Goal: Information Seeking & Learning: Learn about a topic

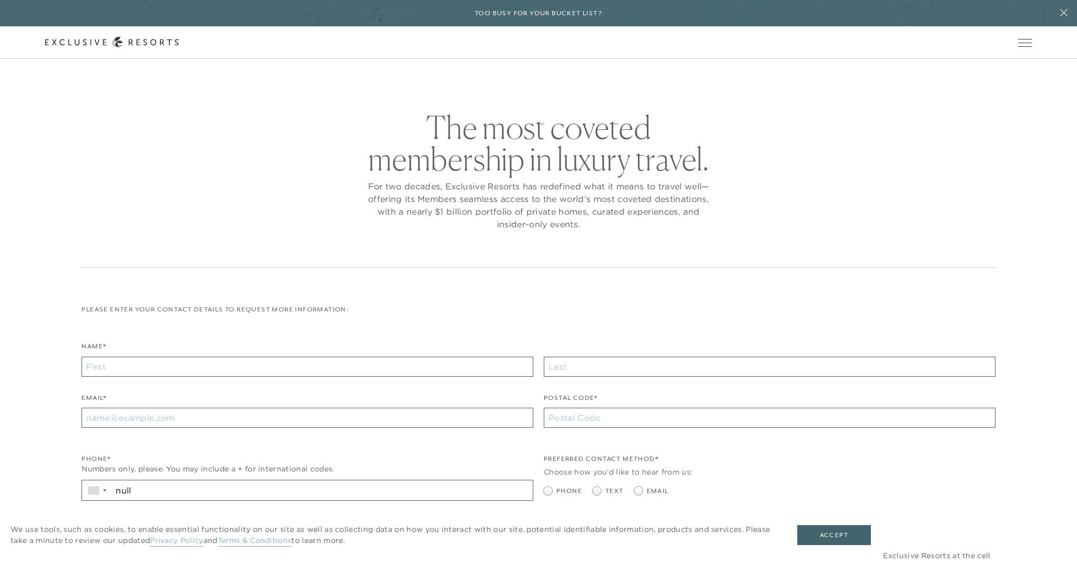
checkbox input "false"
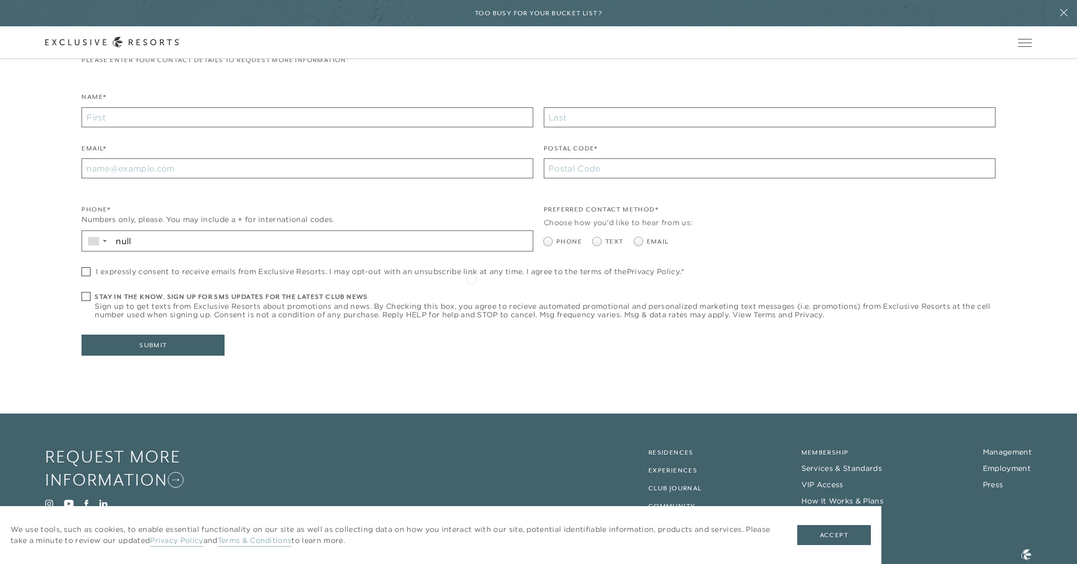
scroll to position [249, 0]
click at [842, 533] on button "Accept" at bounding box center [834, 535] width 74 height 20
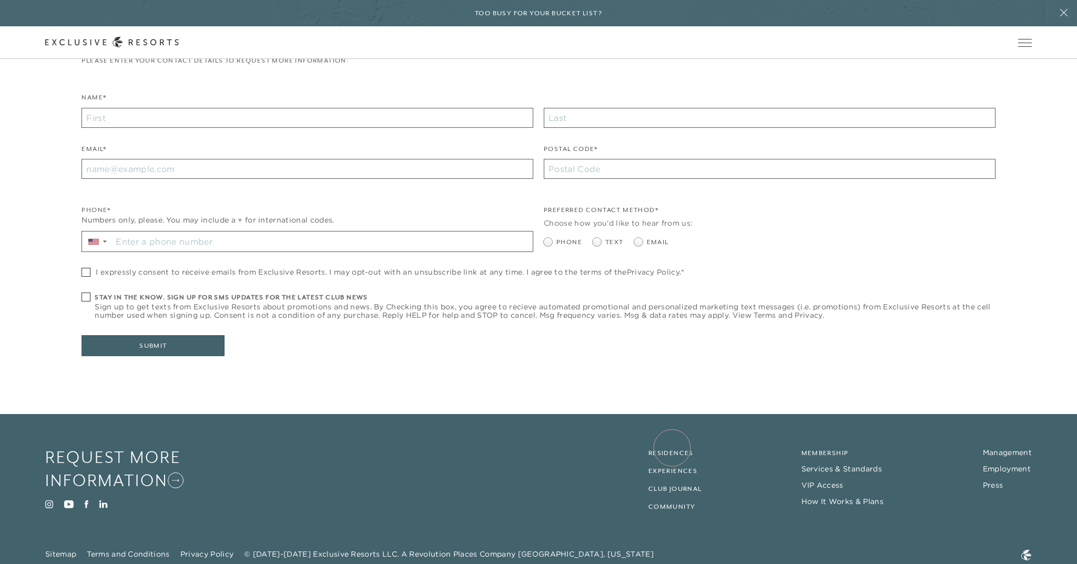
click at [672, 449] on link "Residences" at bounding box center [670, 452] width 45 height 7
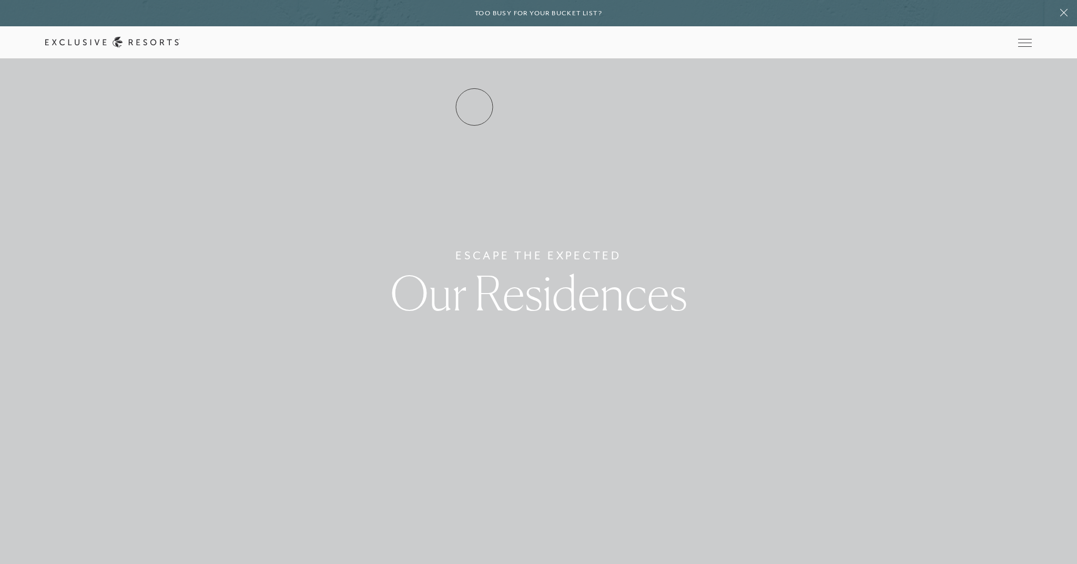
click at [0, 0] on link "Residence Collection" at bounding box center [0, 0] width 0 height 0
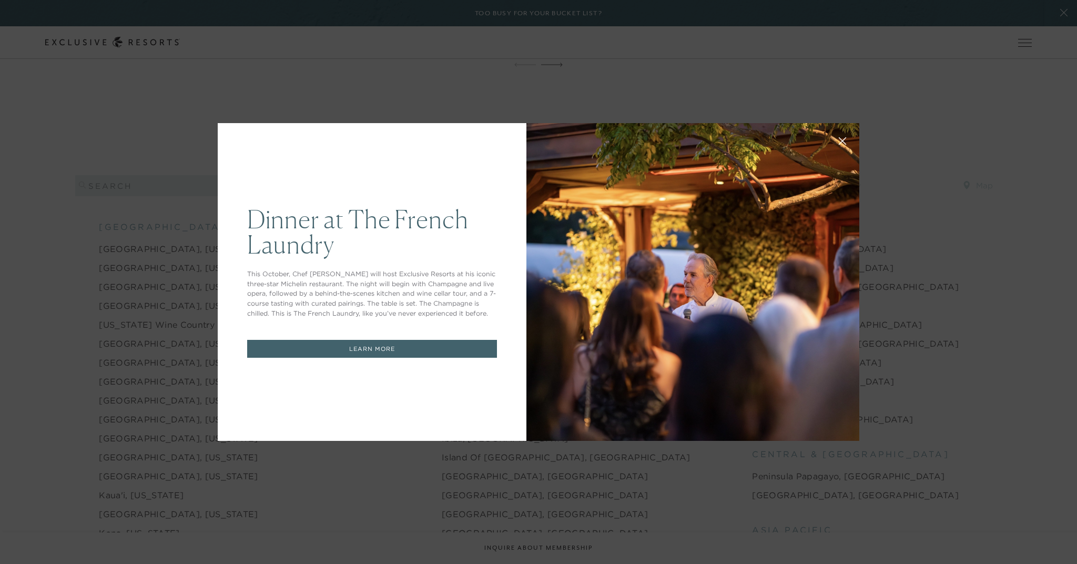
click at [845, 138] on icon at bounding box center [842, 141] width 7 height 7
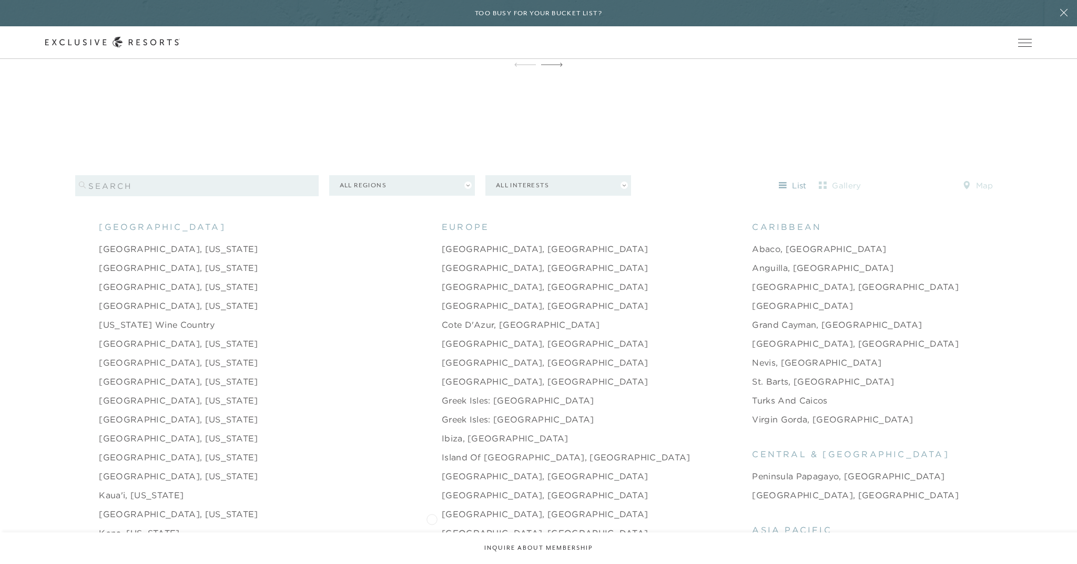
click at [442, 526] on link "[GEOGRAPHIC_DATA], [GEOGRAPHIC_DATA]" at bounding box center [545, 532] width 207 height 13
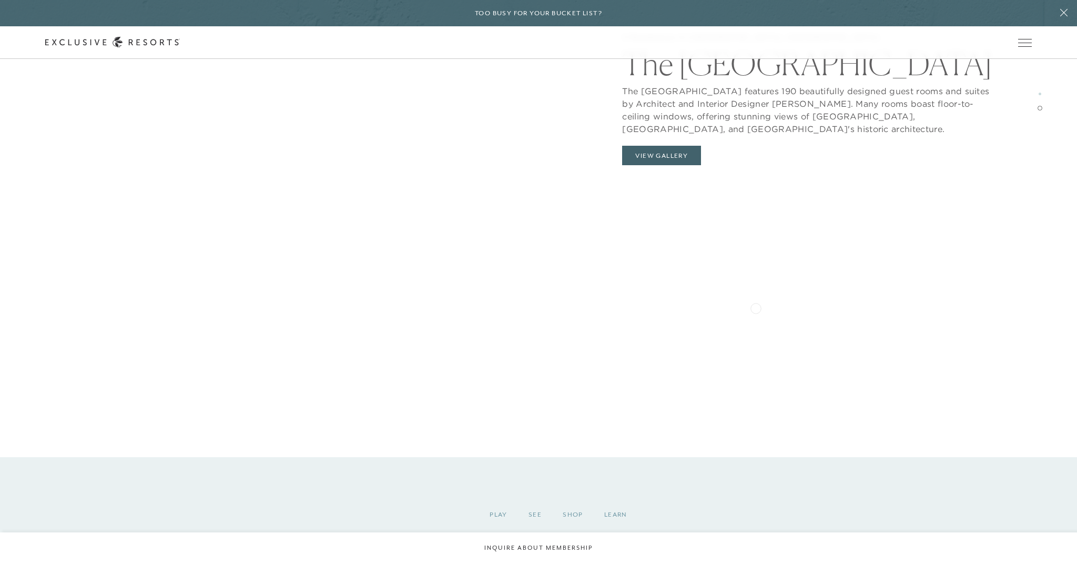
scroll to position [2552, 0]
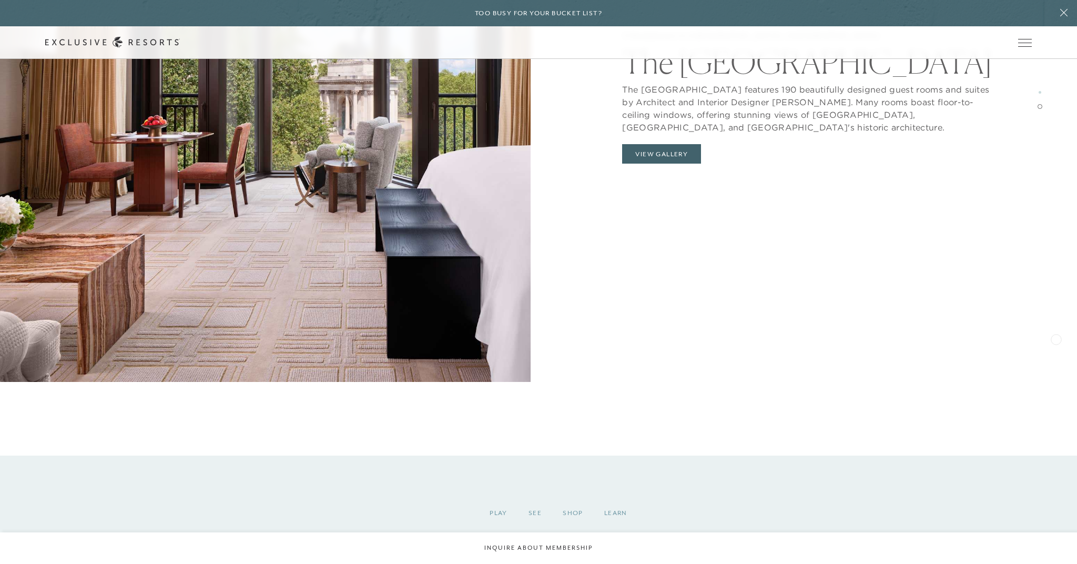
click at [1056, 338] on div "3 Residences In [GEOGRAPHIC_DATA], [GEOGRAPHIC_DATA] [GEOGRAPHIC_DATA] [GEOGRAP…" at bounding box center [811, 100] width 531 height 564
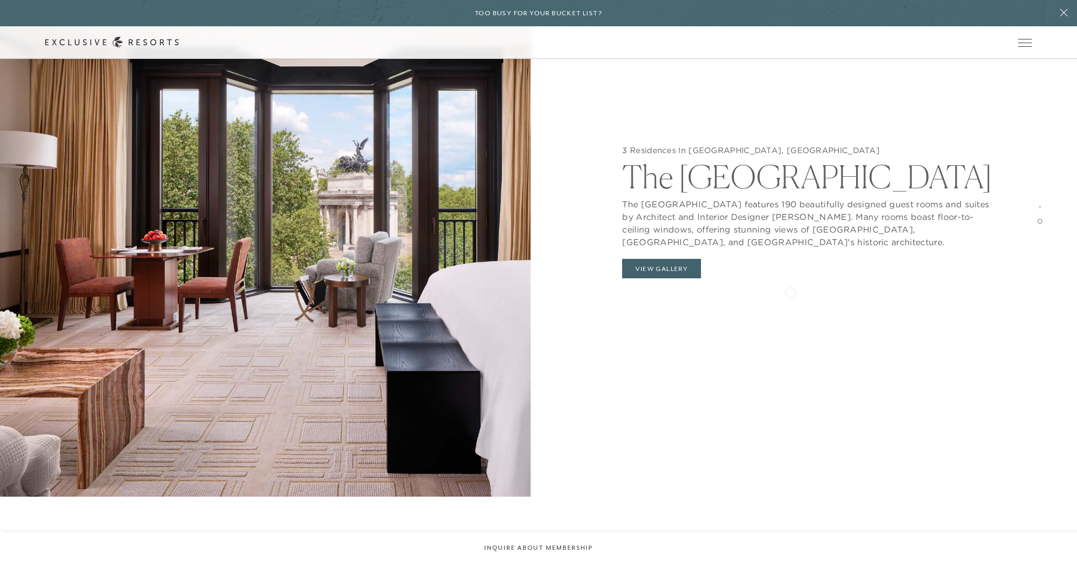
scroll to position [2434, 0]
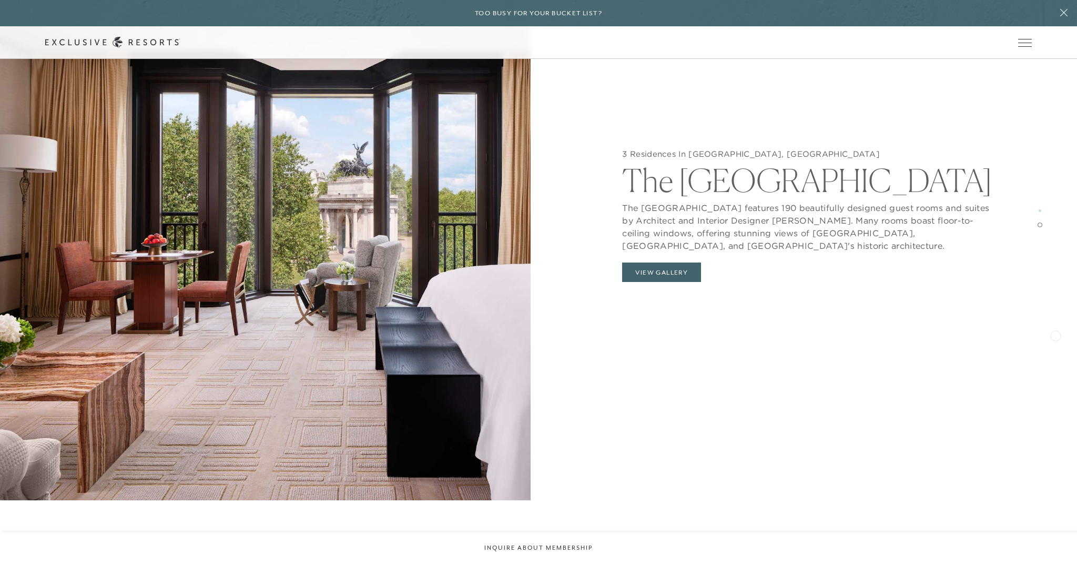
click at [1055, 334] on div "3 Residences In [GEOGRAPHIC_DATA], [GEOGRAPHIC_DATA] [GEOGRAPHIC_DATA] [GEOGRAP…" at bounding box center [811, 218] width 531 height 564
click at [683, 271] on button "View Gallery" at bounding box center [661, 272] width 79 height 20
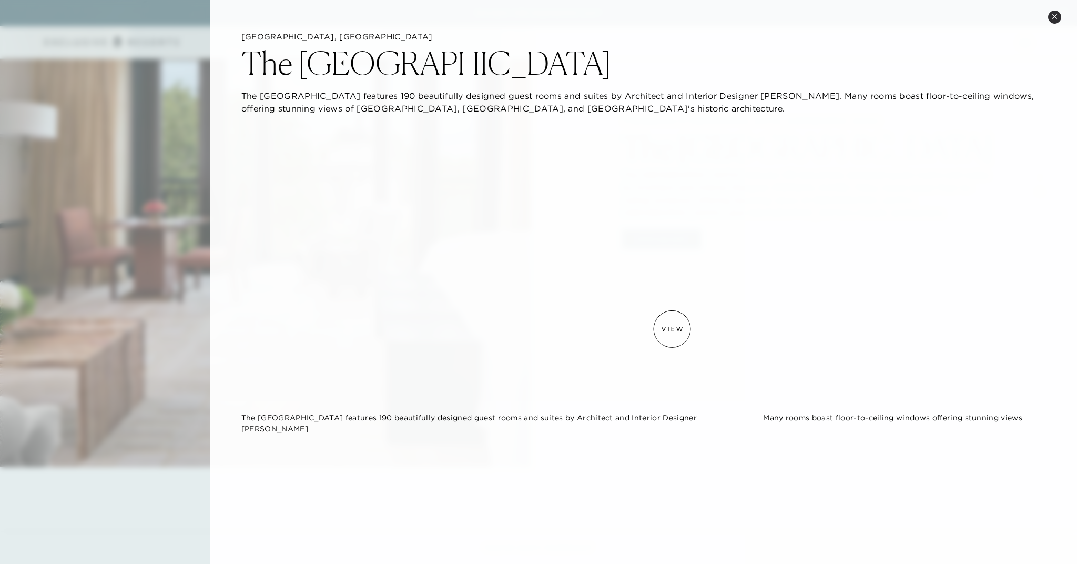
scroll to position [0, 0]
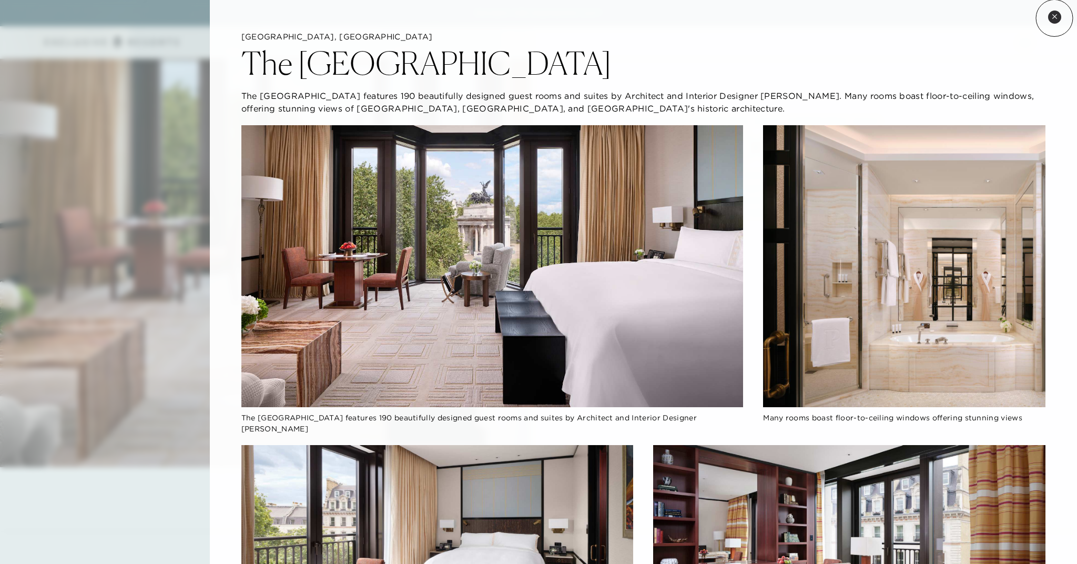
click at [1054, 18] on icon at bounding box center [1055, 17] width 6 height 6
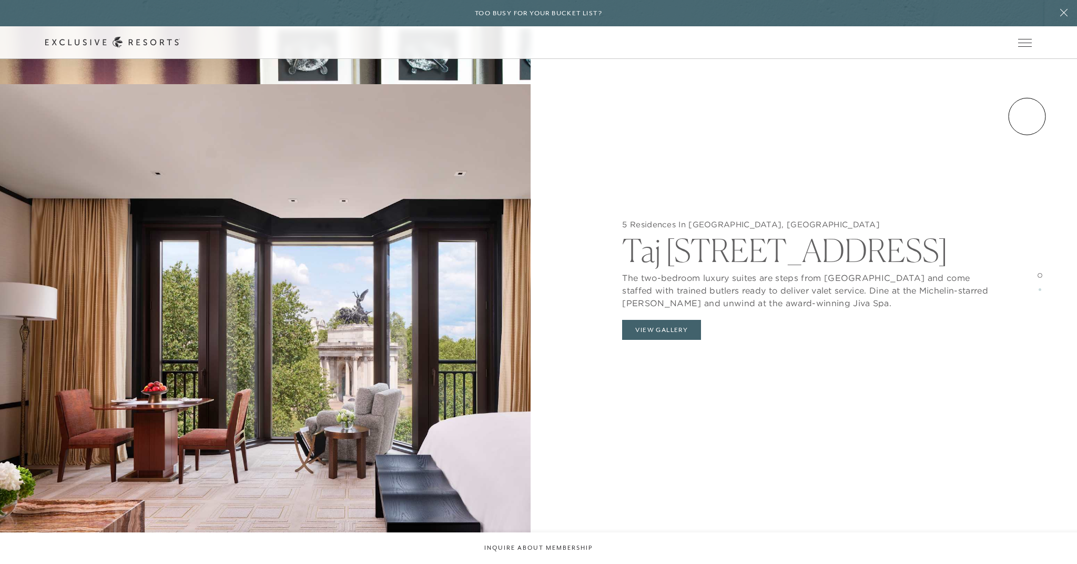
scroll to position [1391, 0]
